Goal: Navigation & Orientation: Find specific page/section

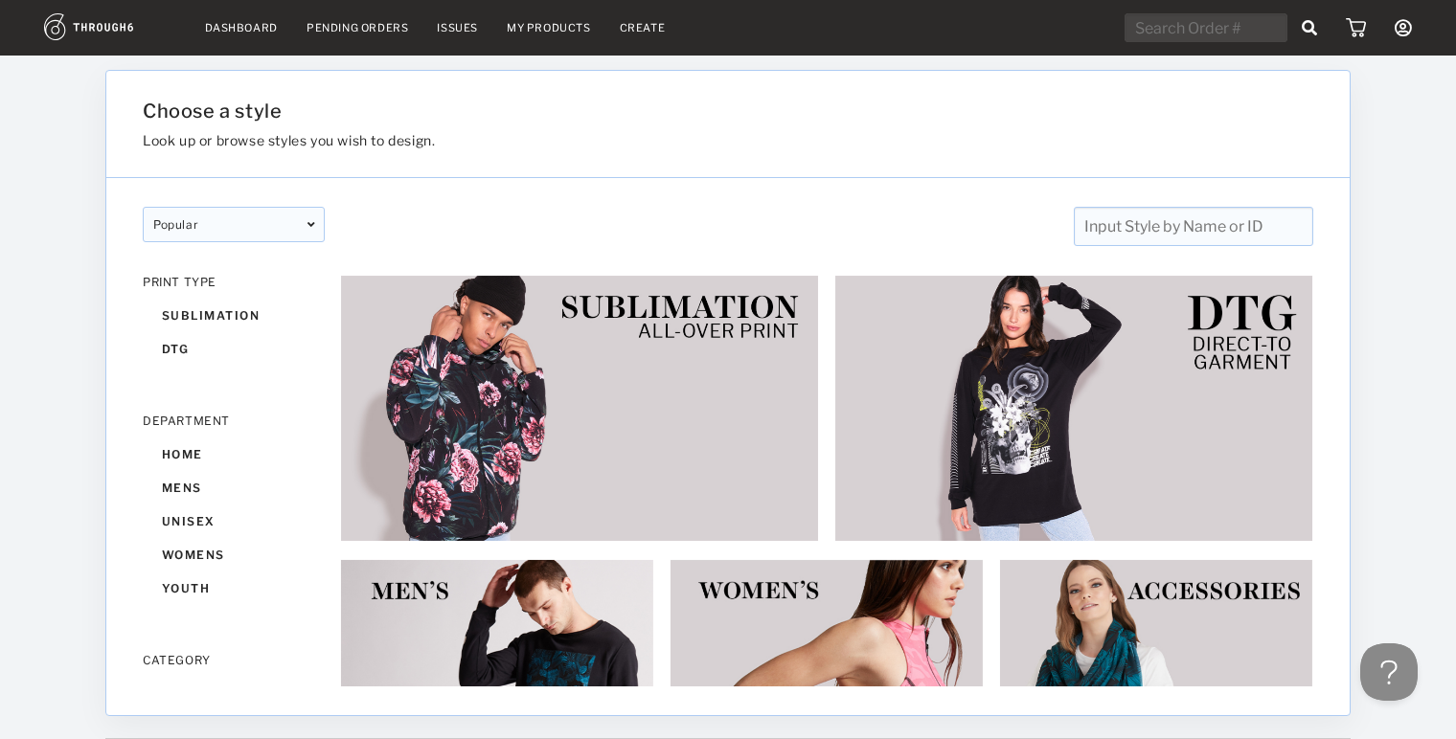
click at [230, 25] on link "Dashboard" at bounding box center [241, 27] width 73 height 13
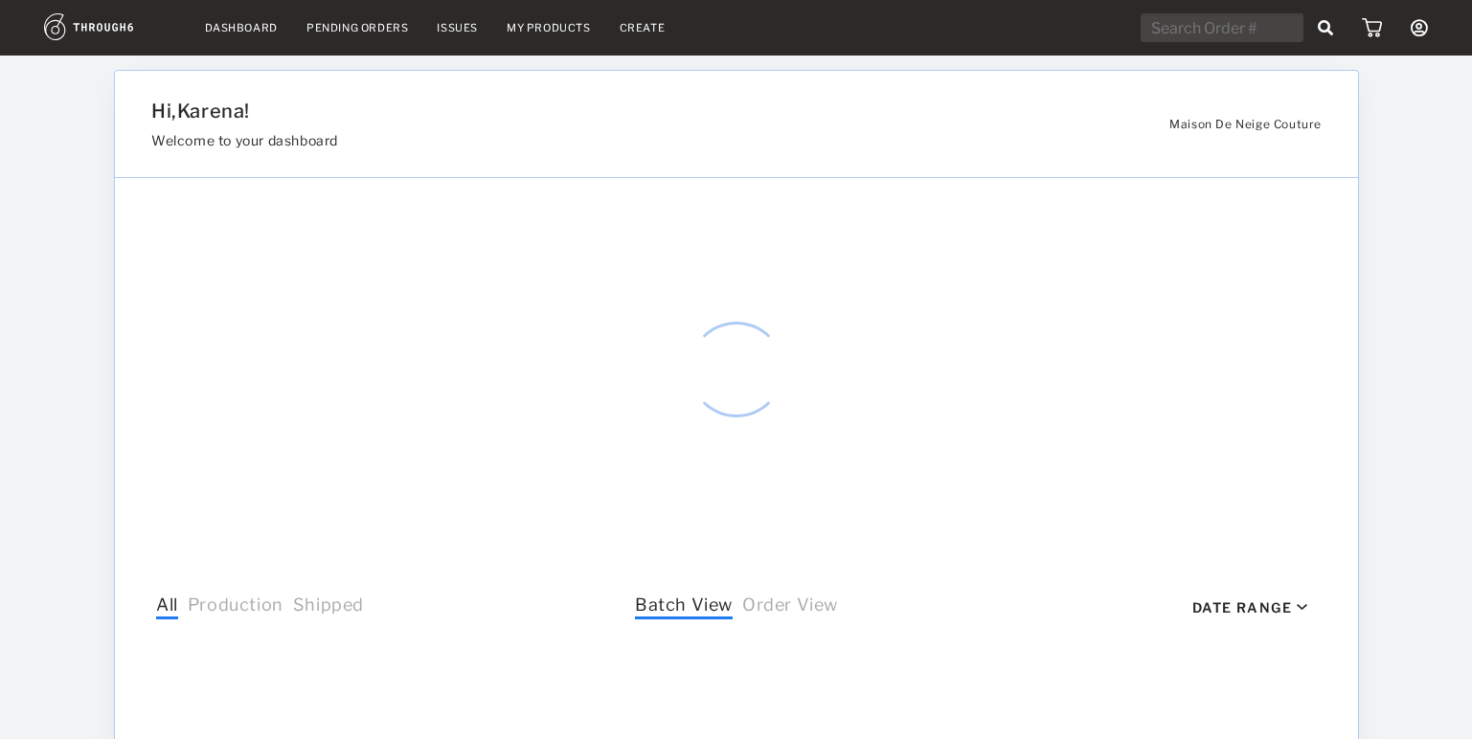
select select "8"
select select "2025"
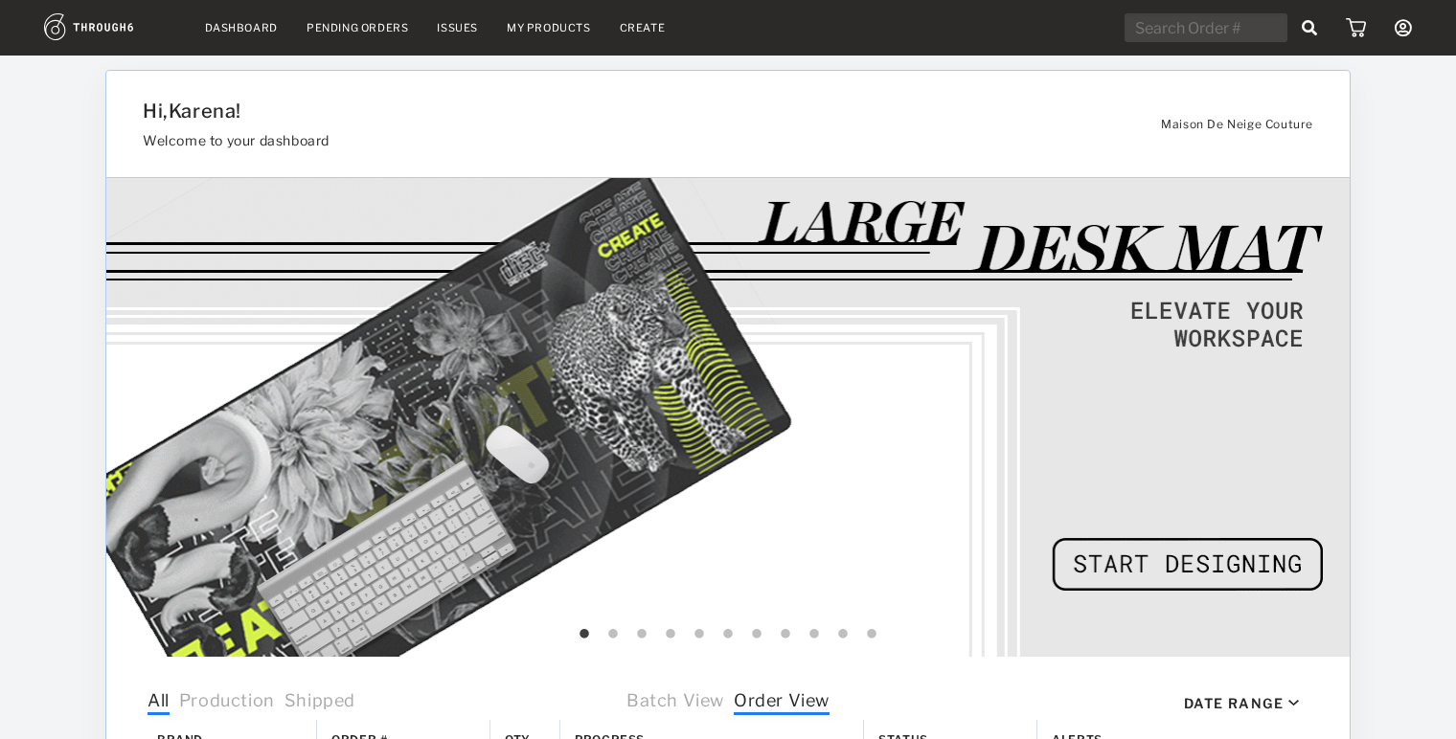
scroll to position [724, 0]
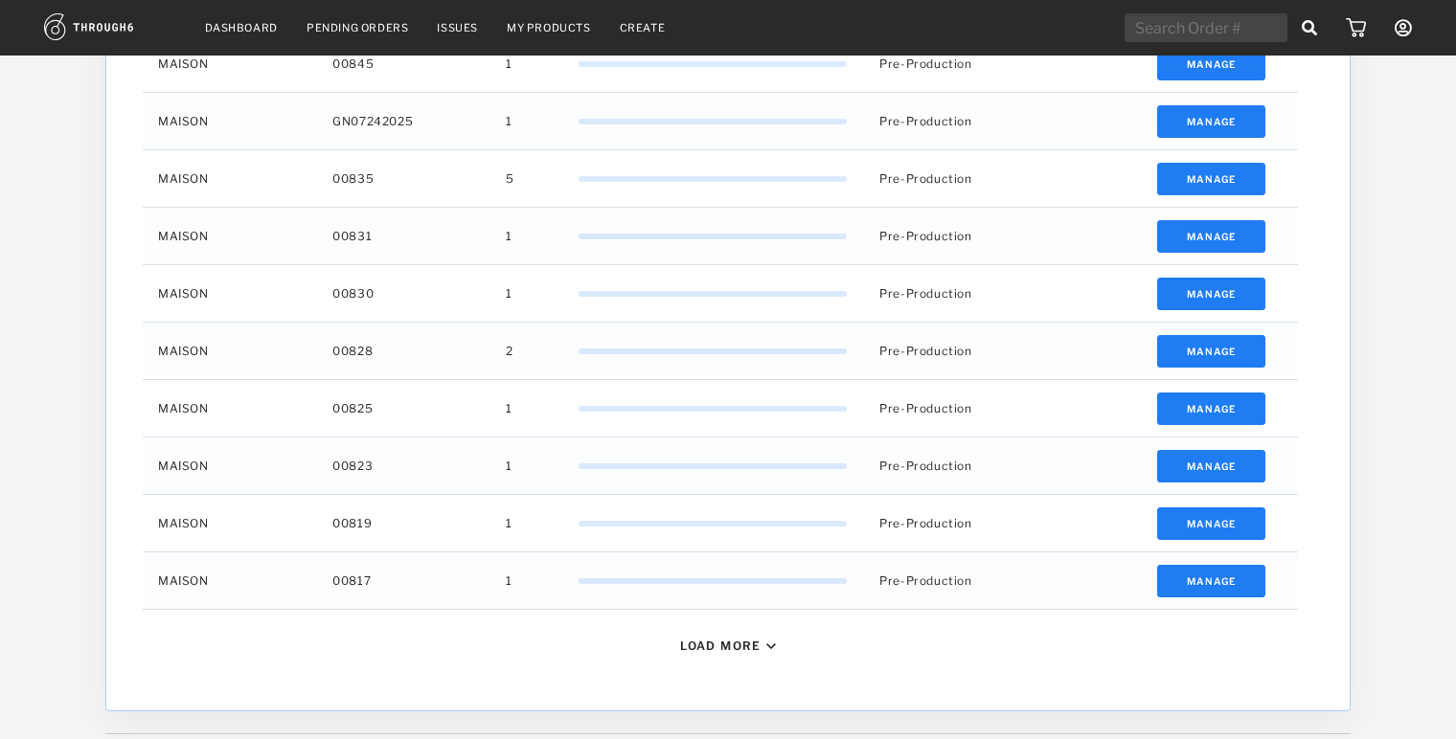
click at [749, 649] on div "Load More" at bounding box center [720, 646] width 81 height 14
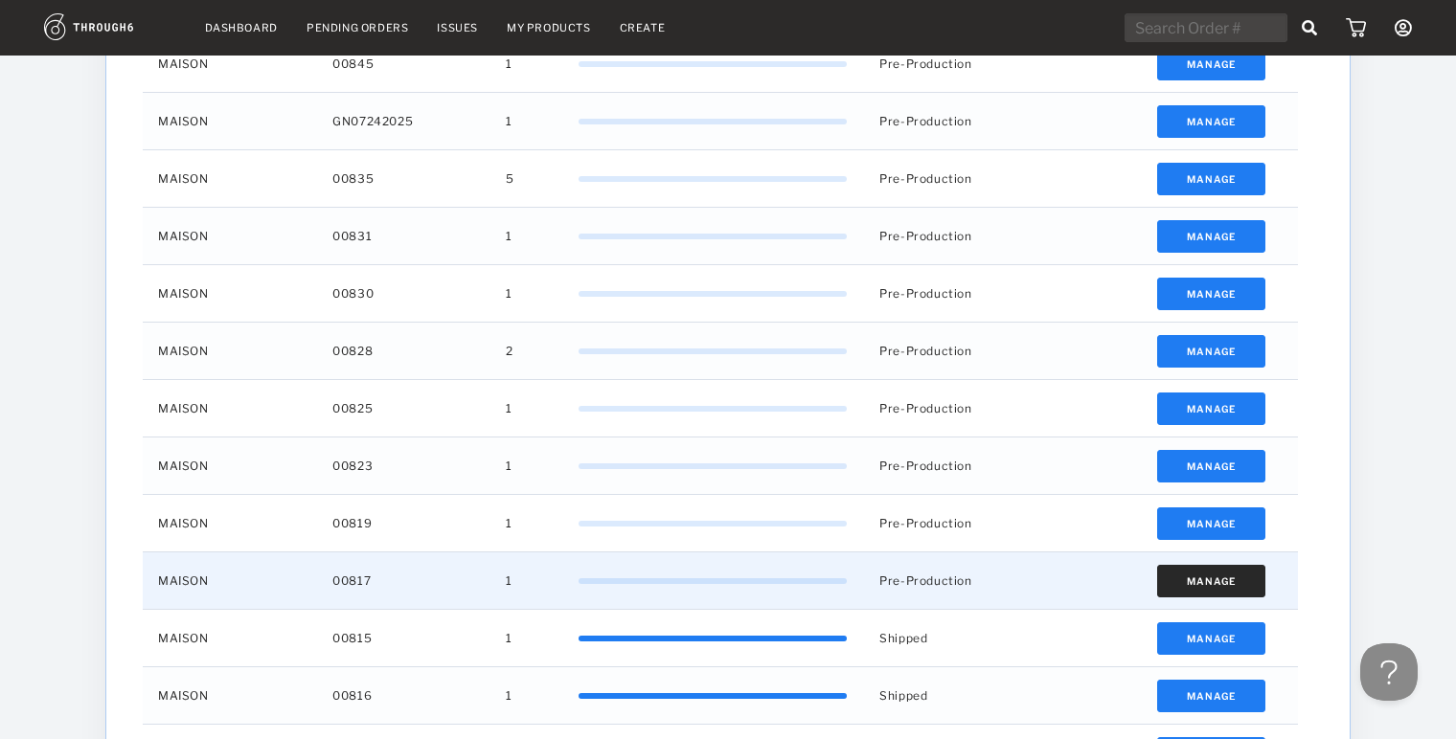
click at [1226, 576] on button "Manage" at bounding box center [1211, 581] width 108 height 33
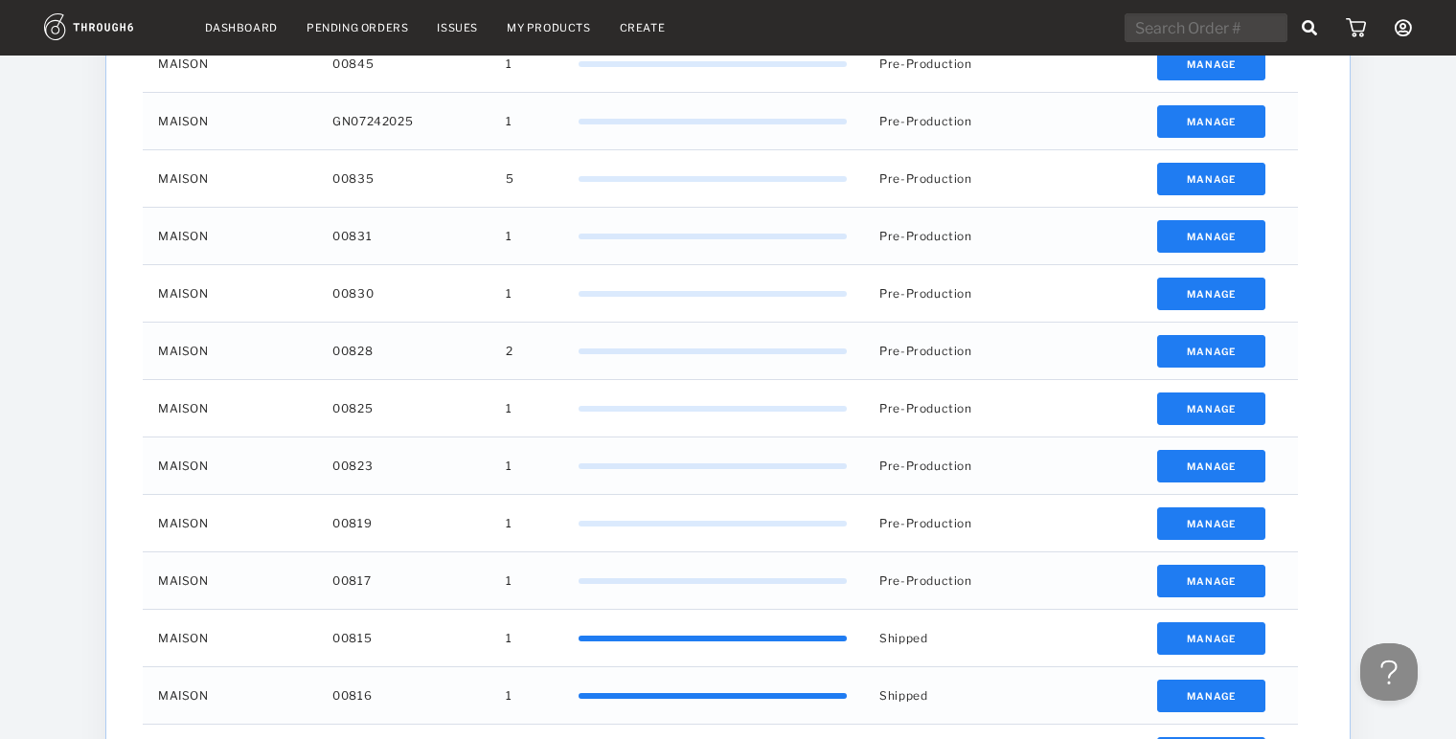
click at [103, 22] on img at bounding box center [110, 26] width 132 height 27
